Goal: Task Accomplishment & Management: Use online tool/utility

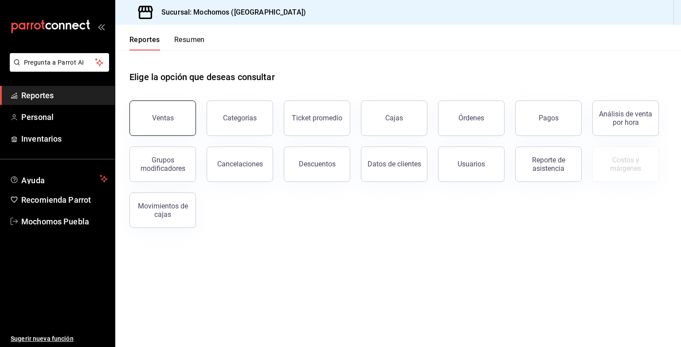
click at [171, 126] on button "Ventas" at bounding box center [162, 118] width 66 height 35
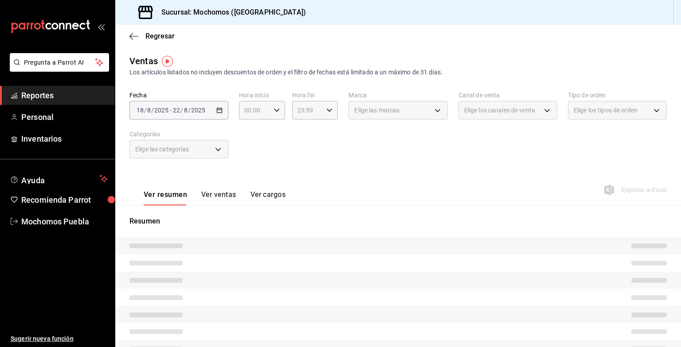
click at [215, 105] on div "[DATE] [DATE] - [DATE] [DATE]" at bounding box center [178, 110] width 99 height 19
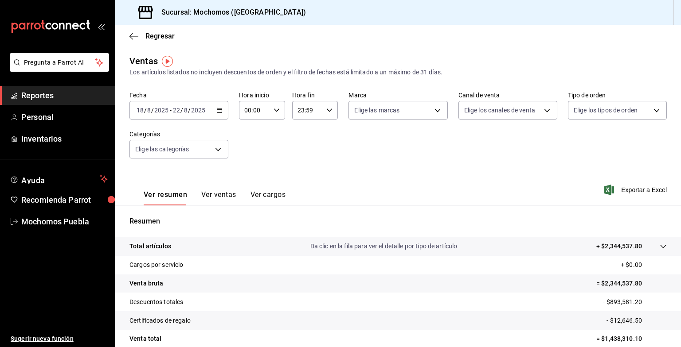
click at [220, 108] on icon "button" at bounding box center [219, 110] width 6 height 6
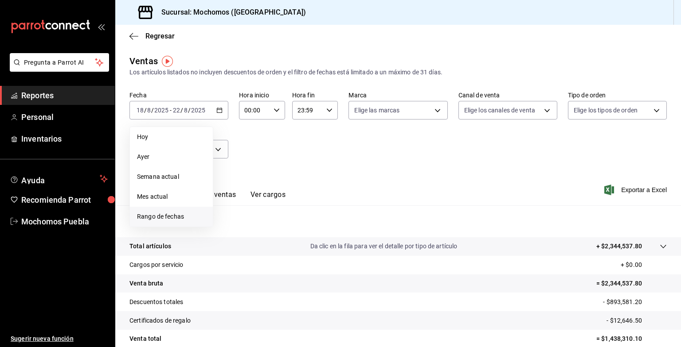
click at [185, 223] on li "Rango de fechas" at bounding box center [171, 217] width 83 height 20
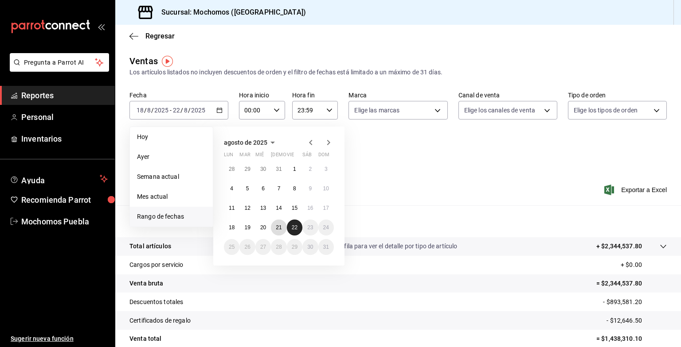
drag, startPoint x: 281, startPoint y: 229, endPoint x: 289, endPoint y: 227, distance: 7.6
click at [289, 227] on div "28 29 30 31 1 2 3 4 5 6 7 8 9 10 11 12 13 14 15 16 17 18 19 20 21 22 23 24 25 2…" at bounding box center [279, 208] width 110 height 94
click at [289, 227] on button "22" at bounding box center [295, 228] width 16 height 16
click at [281, 228] on abbr "21" at bounding box center [279, 228] width 6 height 6
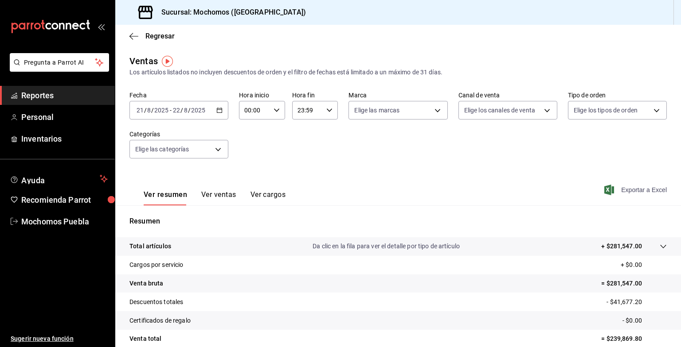
click at [621, 190] on span "Exportar a Excel" at bounding box center [636, 190] width 61 height 11
